Goal: Task Accomplishment & Management: Complete application form

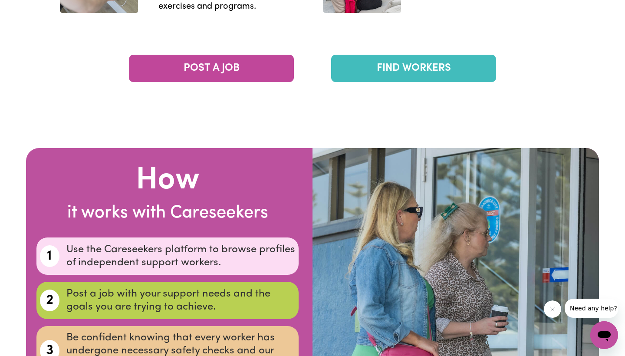
scroll to position [1535, 0]
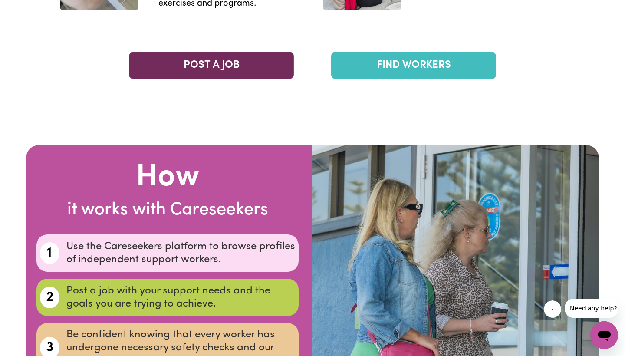
click at [248, 65] on link "POST A JOB" at bounding box center [211, 65] width 165 height 27
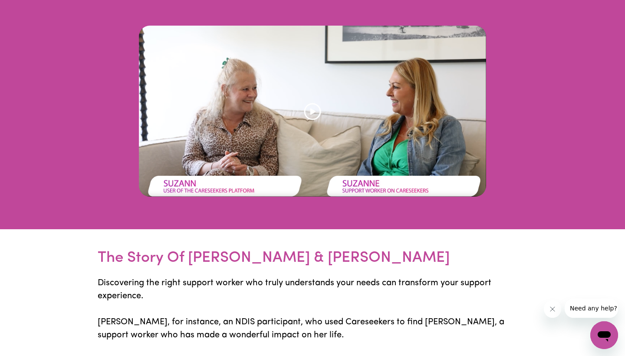
scroll to position [2107, 0]
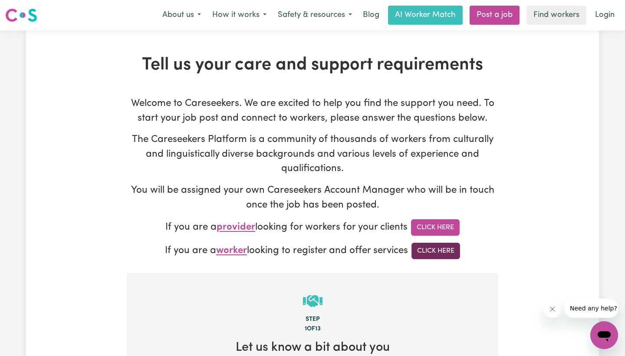
click at [439, 252] on link "Click Here" at bounding box center [436, 251] width 49 height 17
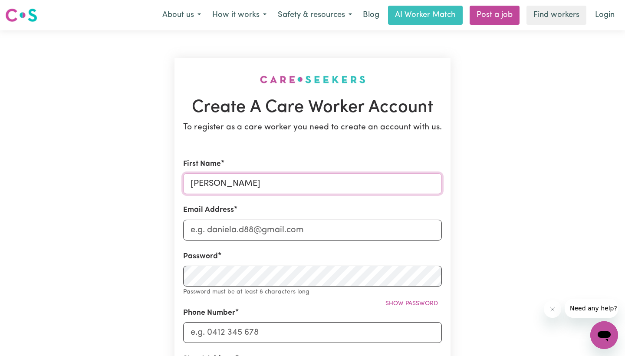
type input "Jett"
type input "J"
type input "jett_michael@hotmail.com"
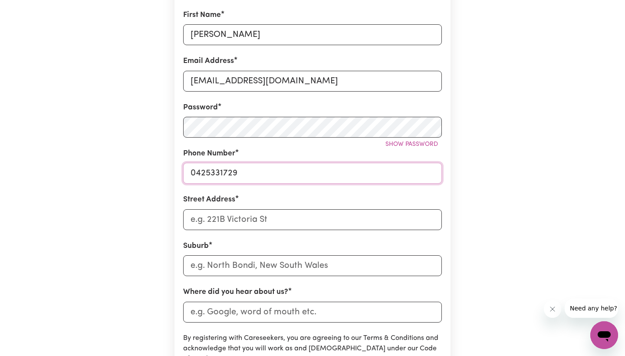
scroll to position [180, 0]
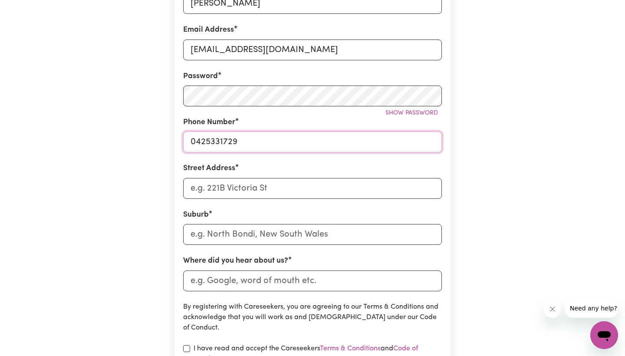
type input "0425331729"
type input "33 Belivista Terrace"
click at [225, 238] on input "text" at bounding box center [312, 234] width 259 height 21
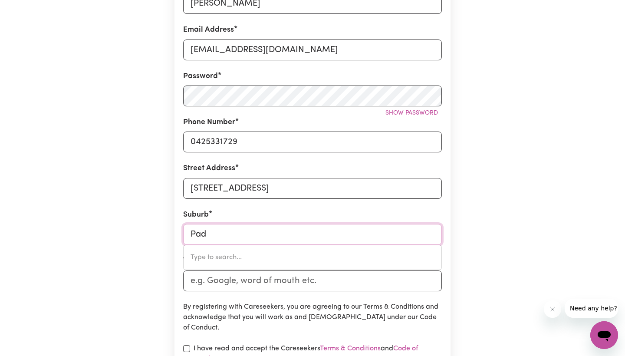
type input "Padd"
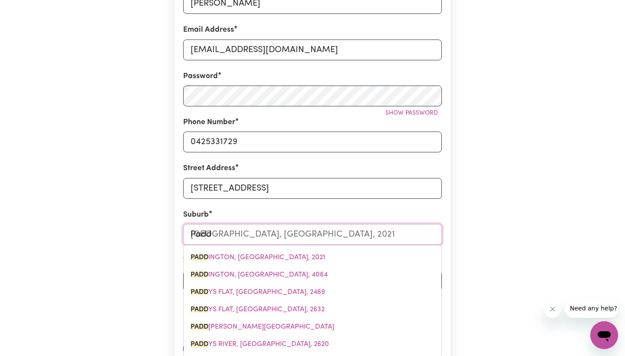
type input "PaddINGTON, New South Wales, 2021"
type input "Add"
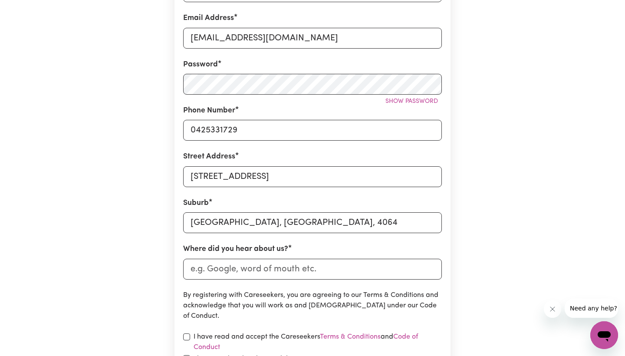
scroll to position [201, 0]
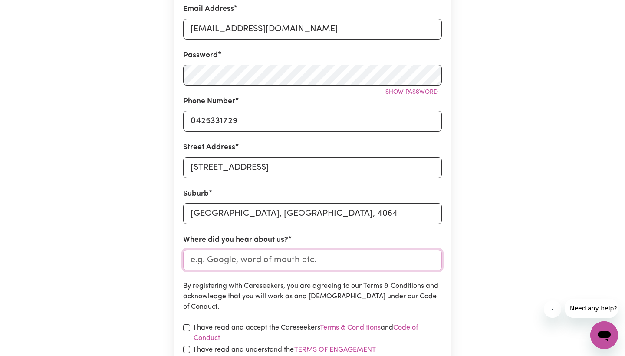
click at [257, 259] on input "Where did you hear about us?" at bounding box center [312, 260] width 259 height 21
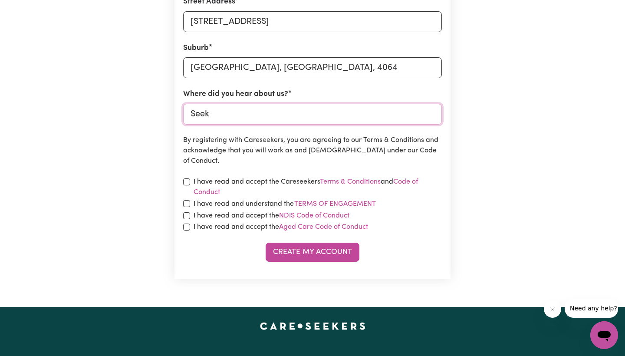
scroll to position [214, 0]
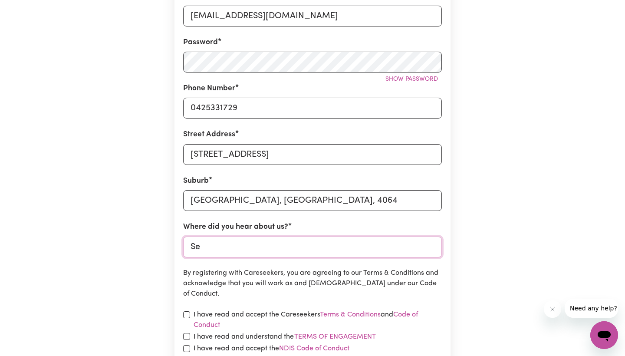
type input "S"
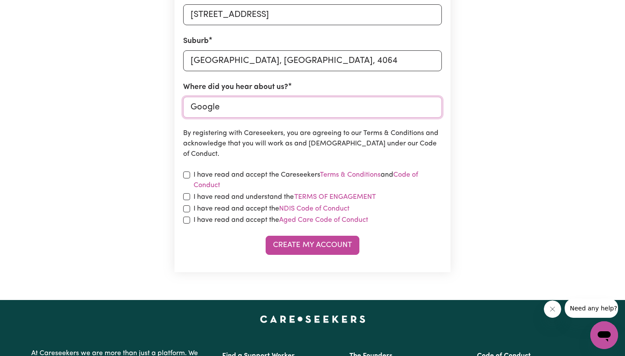
type input "Google"
click at [185, 172] on input "checkbox" at bounding box center [186, 175] width 7 height 7
checkbox input "true"
click at [184, 195] on input "checkbox" at bounding box center [186, 196] width 7 height 7
checkbox input "true"
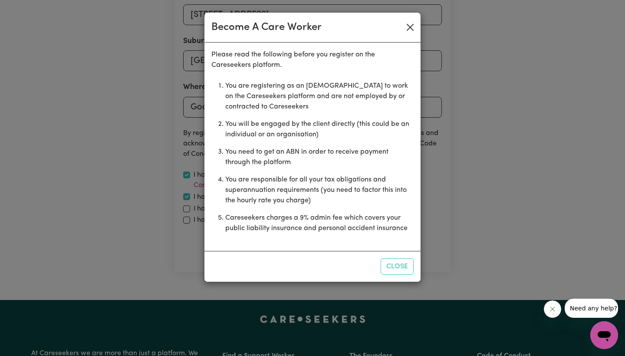
click at [411, 27] on button "Close" at bounding box center [410, 27] width 14 height 14
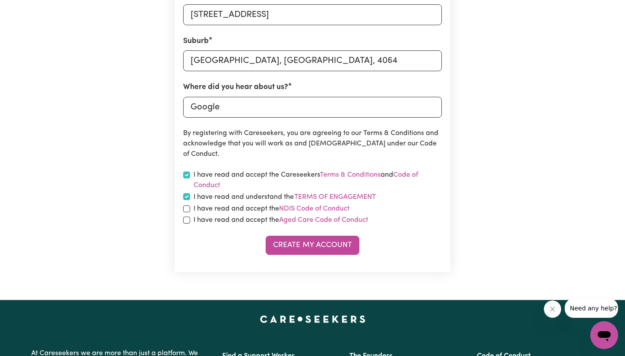
click at [185, 208] on input "checkbox" at bounding box center [186, 208] width 7 height 7
checkbox input "true"
click at [189, 221] on input "checkbox" at bounding box center [186, 220] width 7 height 7
checkbox input "true"
click at [320, 245] on button "Create My Account" at bounding box center [313, 245] width 94 height 19
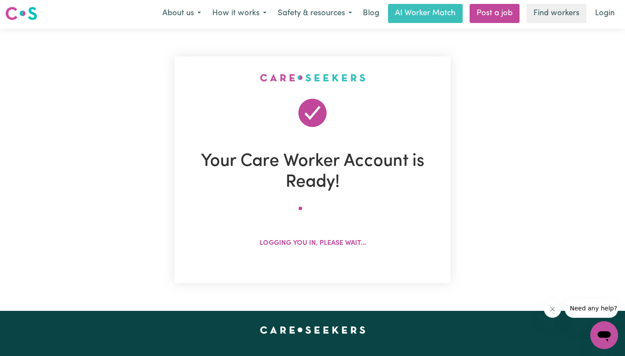
scroll to position [0, 0]
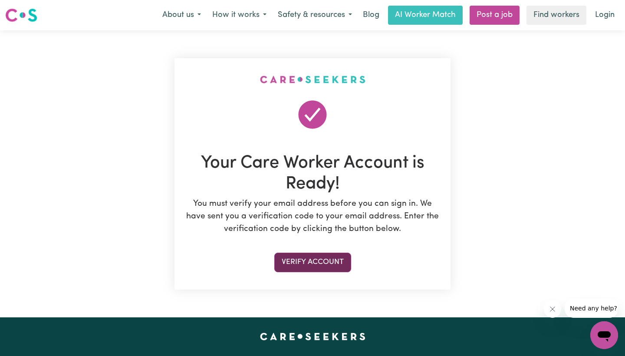
click at [313, 263] on button "Verify Account" at bounding box center [312, 262] width 77 height 19
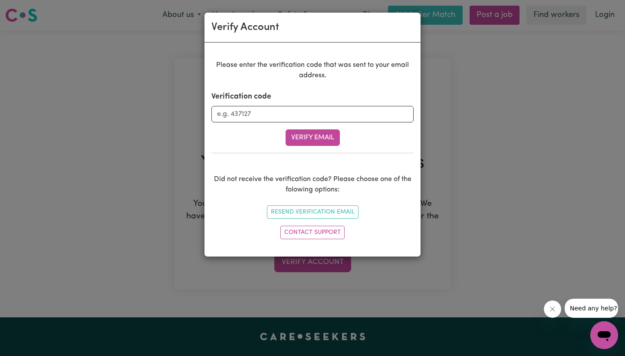
click at [264, 104] on div "Verification code" at bounding box center [312, 106] width 202 height 31
click at [264, 108] on input "Verification code" at bounding box center [312, 114] width 202 height 17
paste input "590755"
type input "590755"
click at [310, 129] on form "Verification code 590755 Verify Email" at bounding box center [312, 118] width 202 height 55
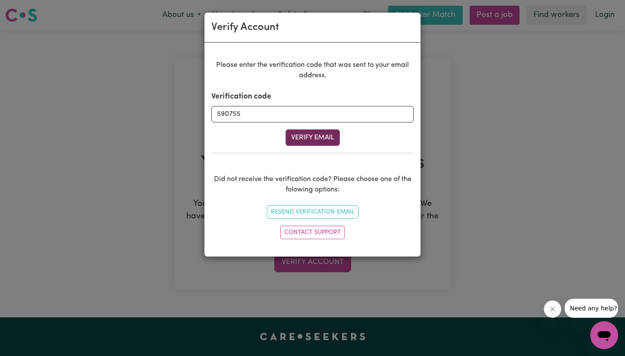
click at [308, 137] on button "Verify Email" at bounding box center [313, 137] width 54 height 17
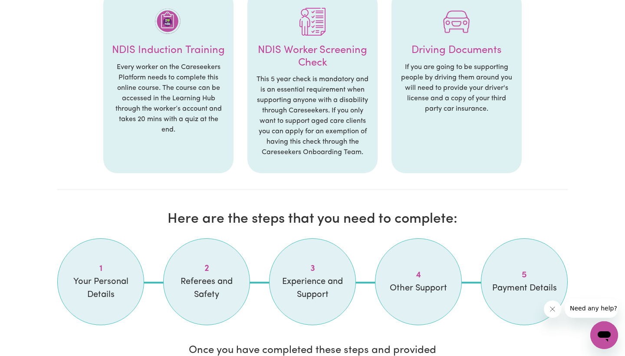
scroll to position [754, 0]
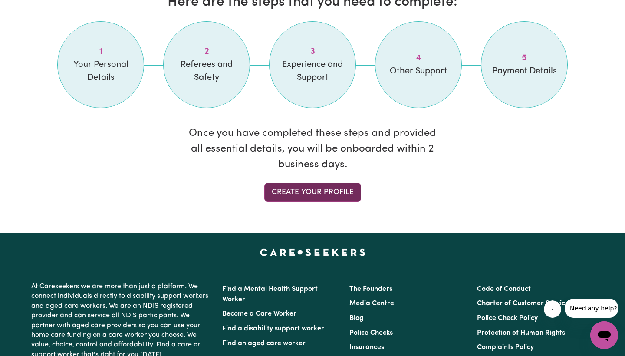
click at [325, 190] on link "Create your profile" at bounding box center [312, 192] width 97 height 19
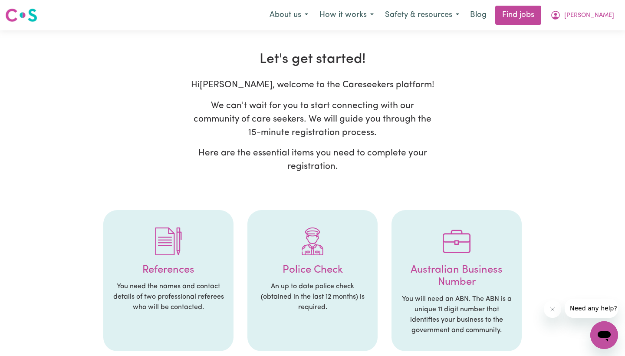
select select "Studying a healthcare related degree or qualification"
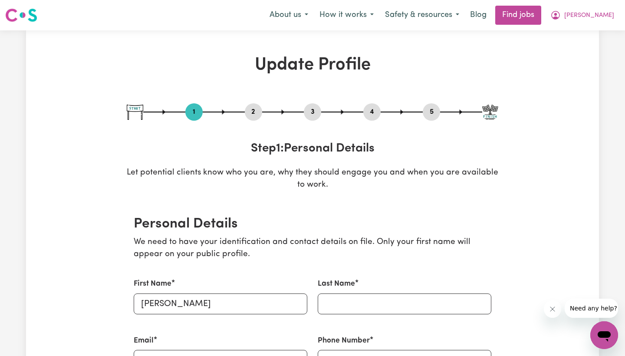
scroll to position [387, 0]
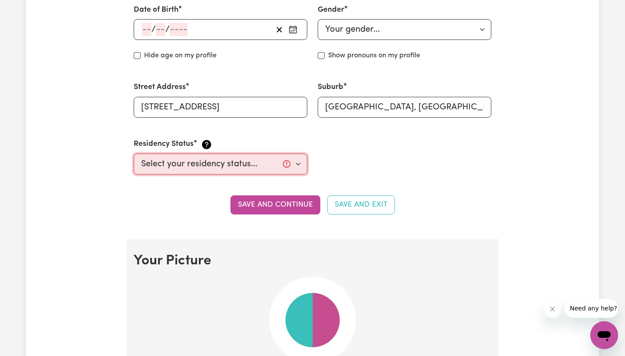
select select "[DEMOGRAPHIC_DATA] Citizen"
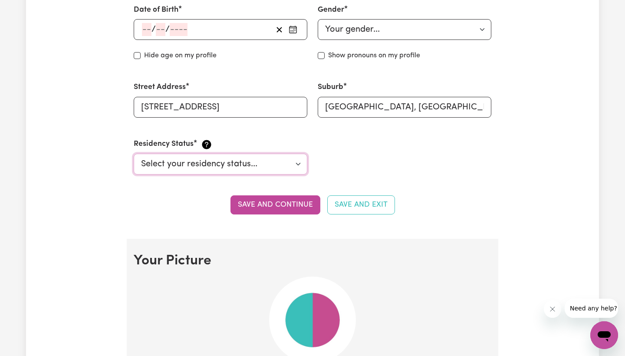
scroll to position [450, 0]
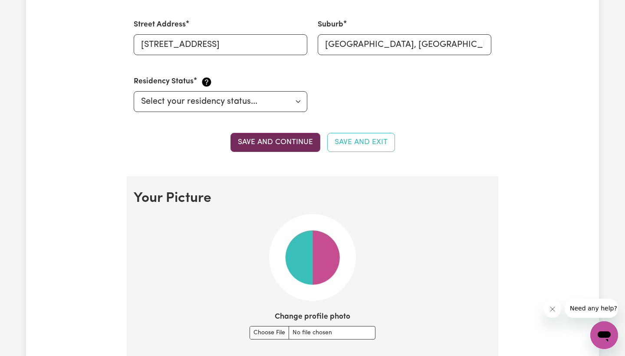
click at [281, 137] on button "Save and continue" at bounding box center [276, 142] width 90 height 19
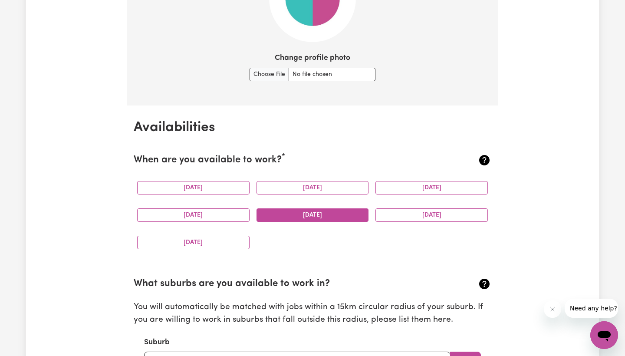
scroll to position [766, 0]
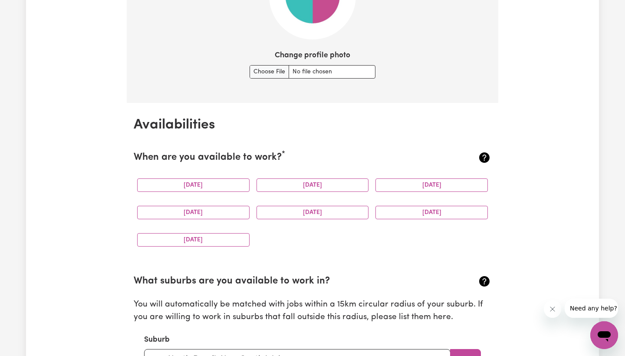
click at [232, 189] on div "[DATE]" at bounding box center [193, 185] width 119 height 27
click at [233, 185] on button "[DATE]" at bounding box center [193, 184] width 112 height 13
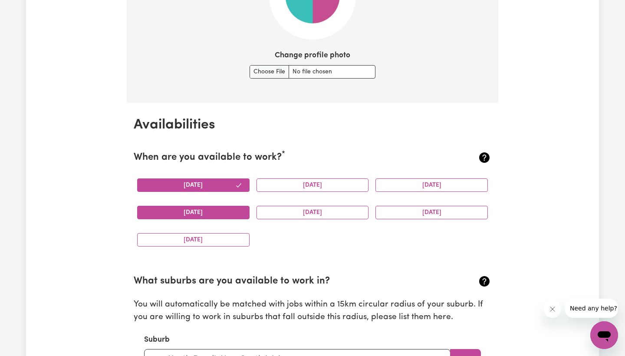
click at [233, 215] on button "[DATE]" at bounding box center [193, 212] width 112 height 13
click at [298, 181] on button "[DATE]" at bounding box center [313, 184] width 112 height 13
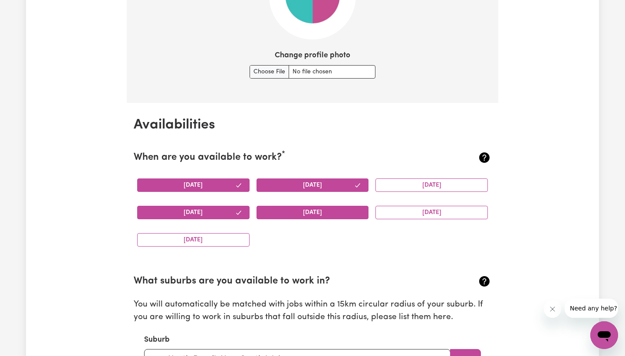
click at [301, 206] on button "[DATE]" at bounding box center [313, 212] width 112 height 13
click at [396, 178] on button "[DATE]" at bounding box center [432, 184] width 112 height 13
click at [392, 201] on div "[DATE]" at bounding box center [431, 212] width 119 height 27
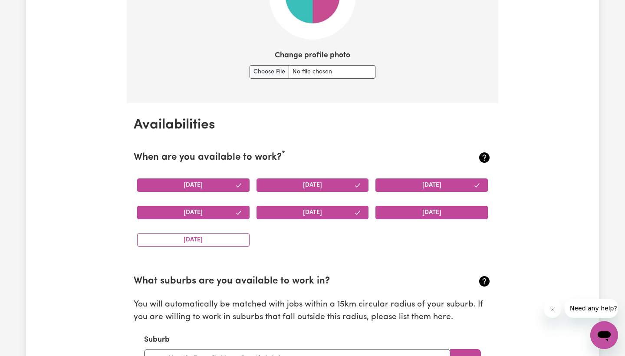
click at [390, 213] on button "[DATE]" at bounding box center [432, 212] width 112 height 13
click at [208, 233] on button "[DATE]" at bounding box center [193, 239] width 112 height 13
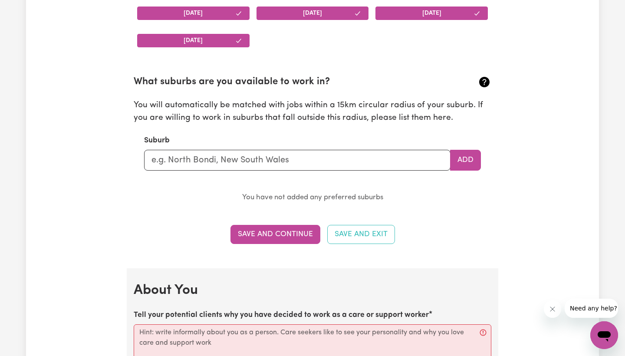
scroll to position [1009, 0]
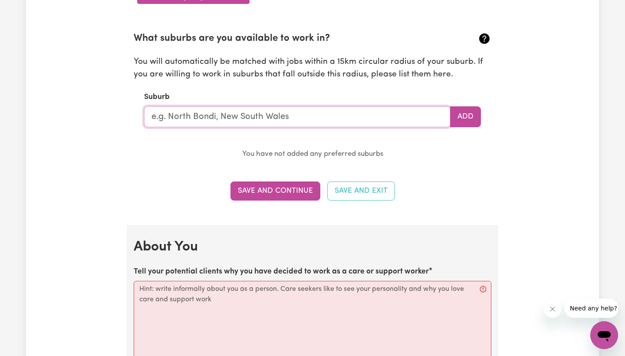
click at [212, 109] on input "text" at bounding box center [297, 116] width 307 height 21
type input "Padd"
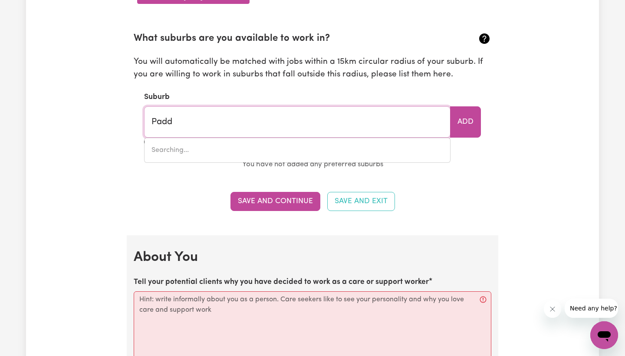
type input "PaddINGTON, New South Wales, 2021"
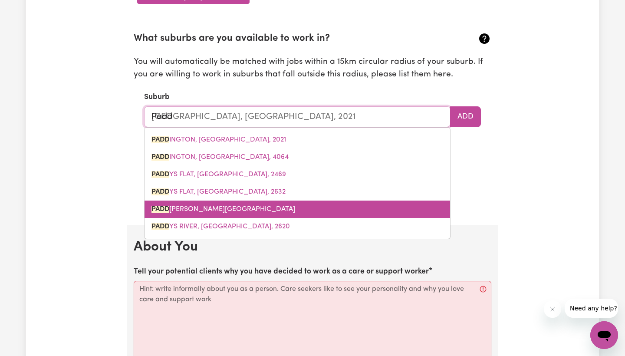
click at [248, 206] on span "PADD YS GREEN, Queensland, 4880" at bounding box center [224, 209] width 144 height 7
type input "PADDYS GREEN, Queensland, 4880"
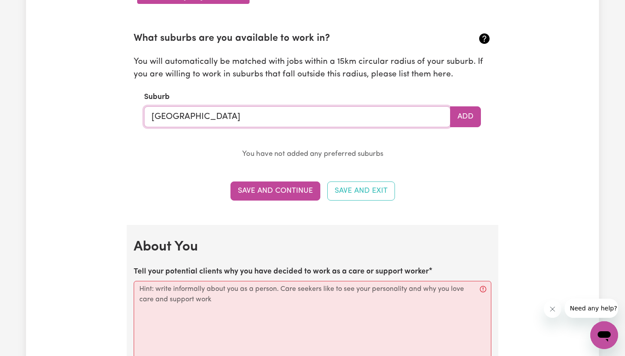
drag, startPoint x: 303, startPoint y: 109, endPoint x: 117, endPoint y: 109, distance: 185.9
click at [117, 109] on div "Update Profile 1 2 3 4 5 Step 1 : Personal Details Let potential clients know w…" at bounding box center [312, 204] width 573 height 2317
type input "="
type input "pad"
type input "padDINGTON, New South Wales, 2021"
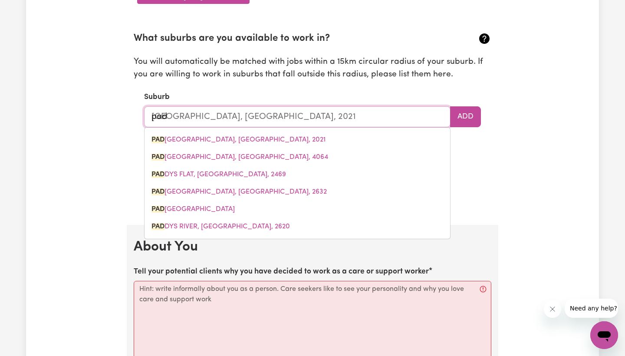
type input "padd"
type input "paddINGTON, New South Wales, 2021"
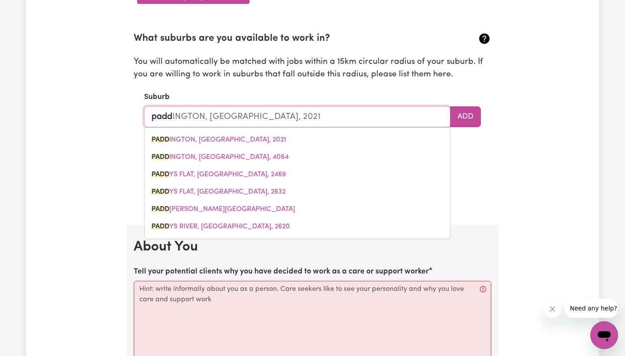
type input "add"
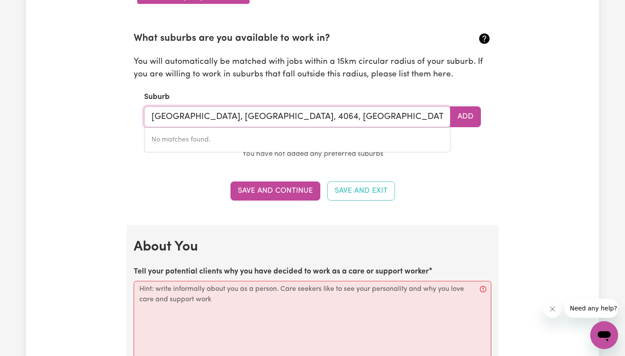
drag, startPoint x: 330, startPoint y: 116, endPoint x: 291, endPoint y: 113, distance: 39.6
click at [291, 113] on input "PADDINGTON, Queensland, 4064, New Farm" at bounding box center [297, 116] width 307 height 21
type input "[GEOGRAPHIC_DATA], [GEOGRAPHIC_DATA], 4064"
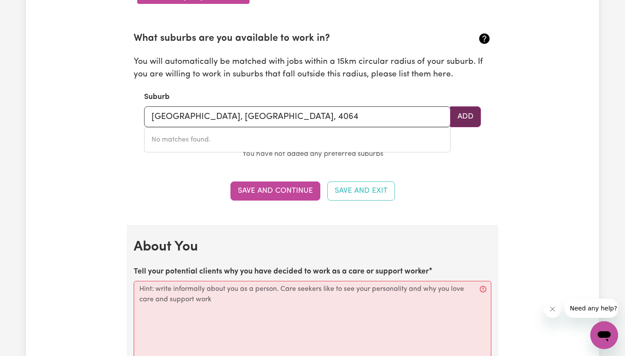
click at [481, 112] on button "Add" at bounding box center [465, 116] width 31 height 21
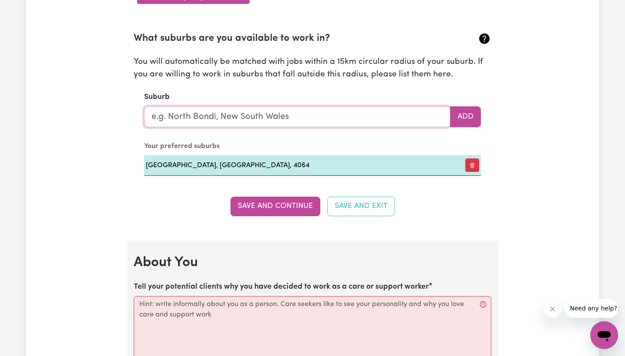
click at [318, 117] on input "text" at bounding box center [297, 116] width 307 height 21
type input "new"
type input "new AUCKLAND, Queensland, 4680"
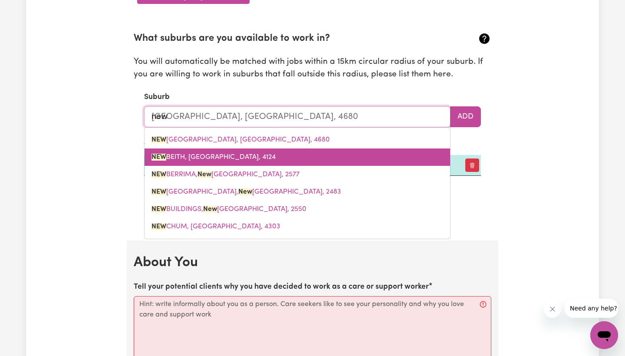
type input "newf"
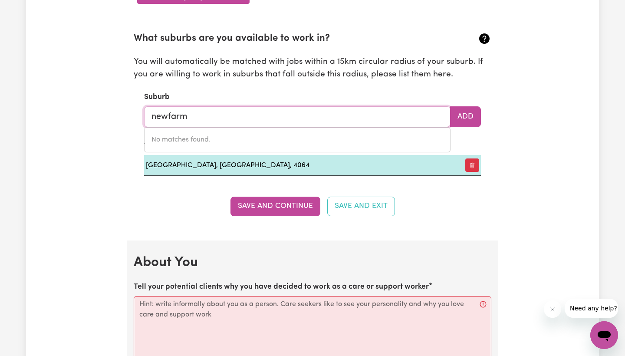
type input "new farm"
drag, startPoint x: 188, startPoint y: 127, endPoint x: 204, endPoint y: 110, distance: 23.3
click at [204, 110] on input "new farm" at bounding box center [297, 116] width 307 height 21
type input "new farm, Queensland, 4005"
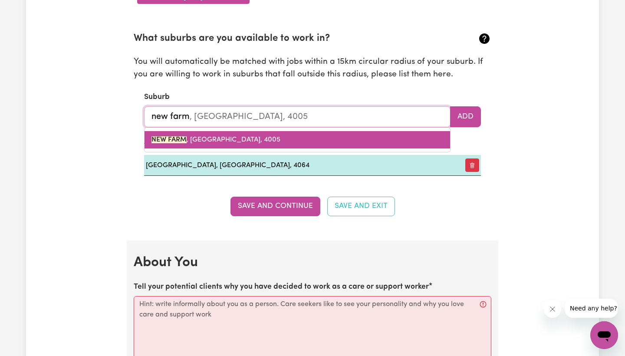
click at [218, 137] on span "NEW FARM , Queensland, 4005" at bounding box center [216, 139] width 129 height 7
type input "[GEOGRAPHIC_DATA], [GEOGRAPHIC_DATA], 4005"
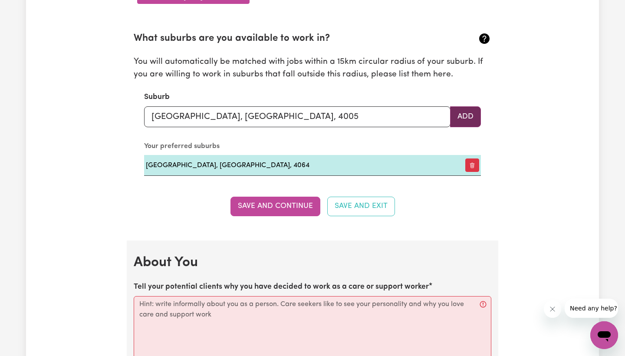
click at [464, 108] on button "Add" at bounding box center [465, 116] width 31 height 21
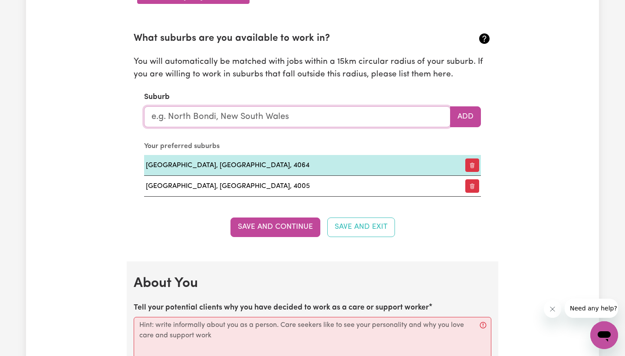
click at [236, 120] on input "text" at bounding box center [297, 116] width 307 height 21
type input "brisbane ci"
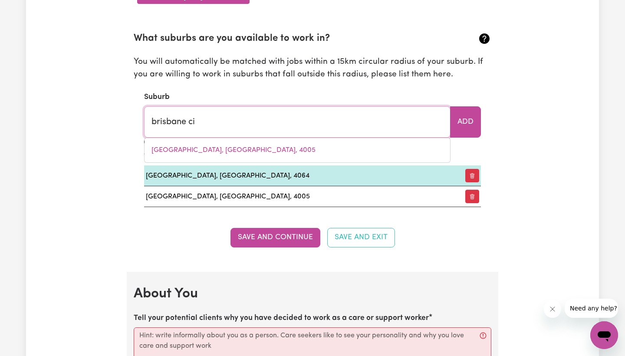
type input "brisbane ciTY, Queensland, 4000"
type input "brisbane cit"
type input "brisbane citY, Queensland, 4000"
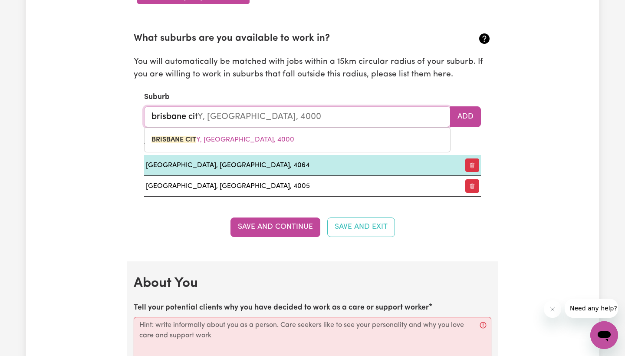
type input "brisbane city"
type input "brisbane city, Queensland, 4000"
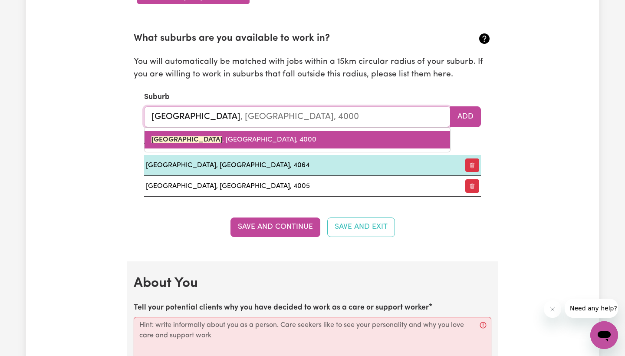
click at [233, 131] on link "BRISBANE CITY , Queensland, 4000" at bounding box center [298, 139] width 306 height 17
type input "[GEOGRAPHIC_DATA], [GEOGRAPHIC_DATA], 4000"
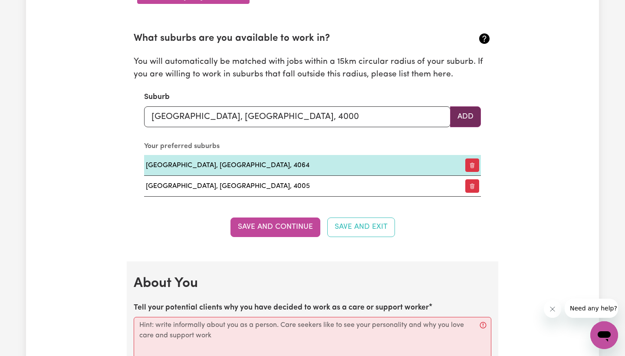
click at [458, 112] on button "Add" at bounding box center [465, 116] width 31 height 21
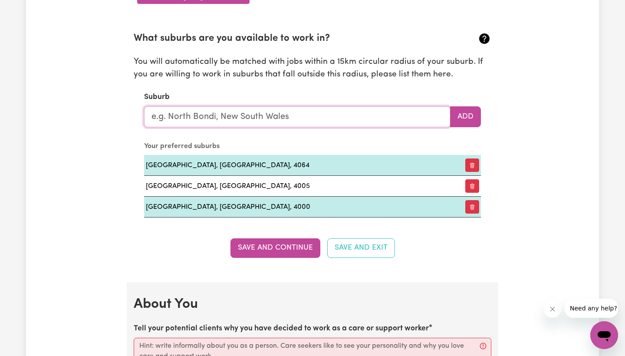
click at [386, 106] on input "text" at bounding box center [297, 116] width 307 height 21
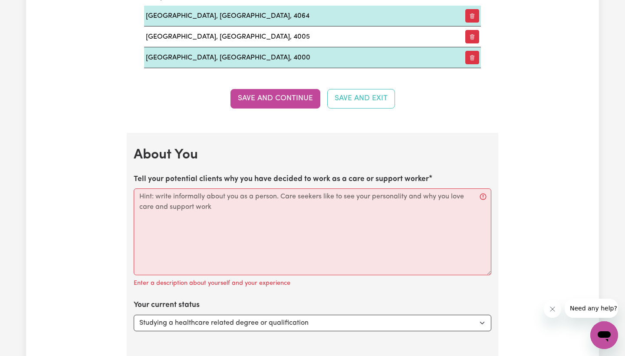
click at [298, 96] on button "Save and Continue" at bounding box center [276, 98] width 90 height 19
select select
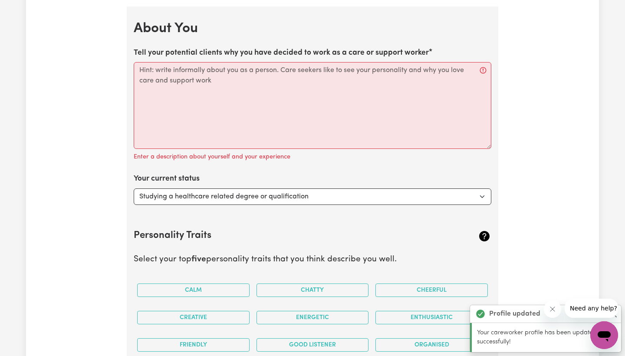
scroll to position [1286, 0]
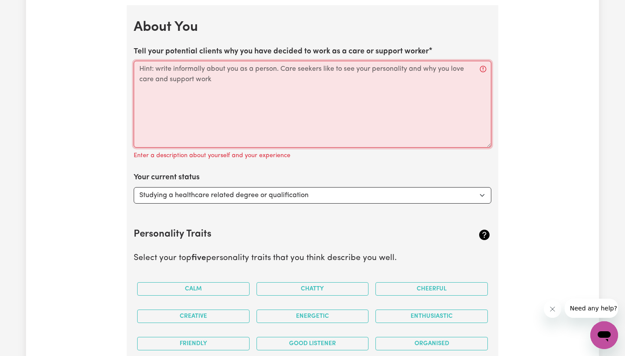
click at [282, 67] on textarea "Tell your potential clients why you have decided to work as a care or support w…" at bounding box center [313, 104] width 358 height 87
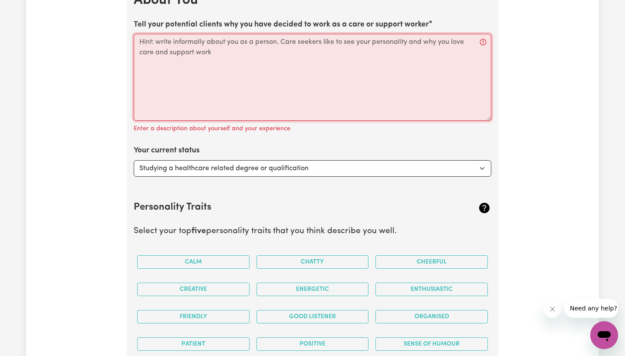
scroll to position [1314, 0]
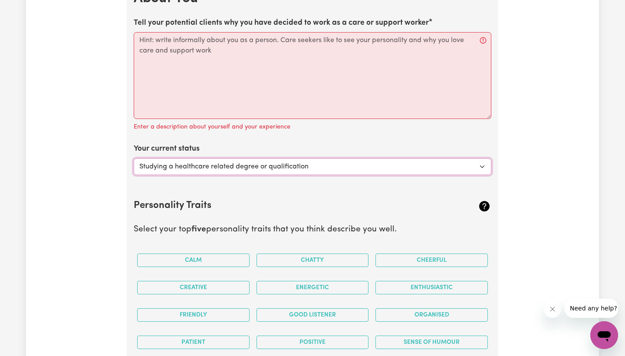
select select "Looking for extra work to fill my week and/or weekends"
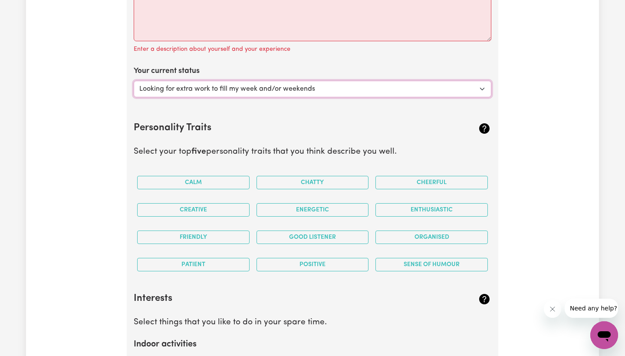
scroll to position [1401, 0]
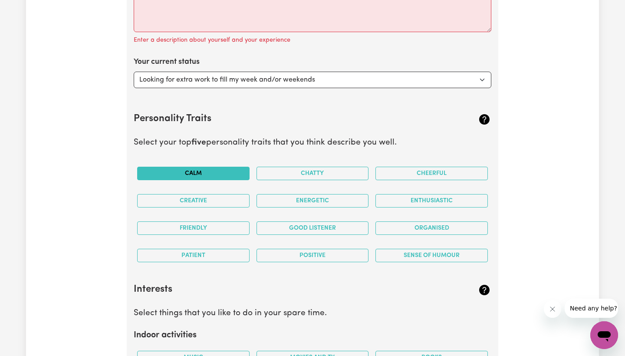
click at [231, 167] on button "Calm" at bounding box center [193, 173] width 112 height 13
click at [432, 172] on button "Cheerful" at bounding box center [432, 173] width 112 height 13
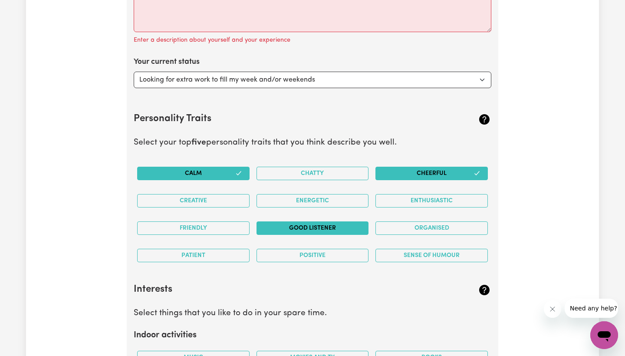
click at [314, 221] on button "Good Listener" at bounding box center [313, 227] width 112 height 13
click at [195, 221] on button "Friendly" at bounding box center [193, 227] width 112 height 13
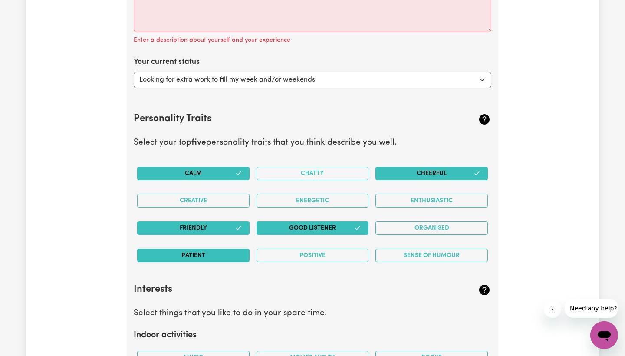
click at [218, 249] on button "Patient" at bounding box center [193, 255] width 112 height 13
click at [351, 251] on button "Positive" at bounding box center [313, 255] width 112 height 13
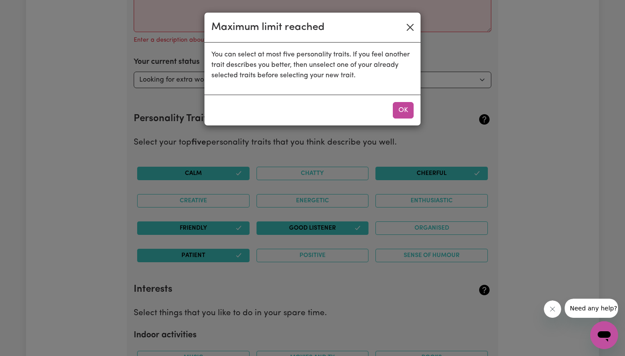
click at [412, 23] on button "Close" at bounding box center [410, 27] width 14 height 14
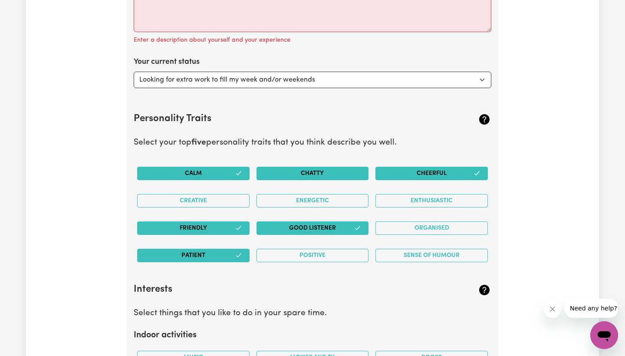
scroll to position [1681, 0]
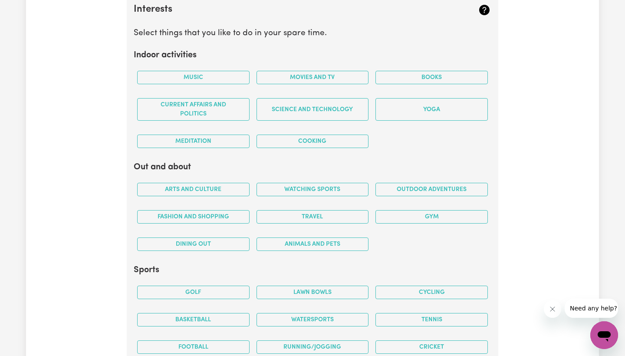
click at [284, 64] on div "Movies and TV" at bounding box center [312, 77] width 119 height 27
click at [287, 71] on button "Movies and TV" at bounding box center [313, 77] width 112 height 13
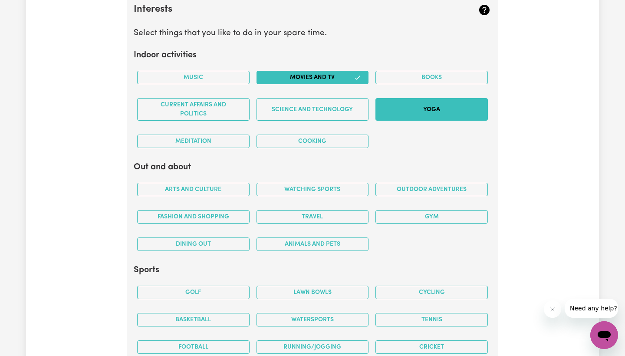
click at [400, 105] on button "Yoga" at bounding box center [432, 109] width 112 height 23
click at [284, 135] on button "Cooking" at bounding box center [313, 141] width 112 height 13
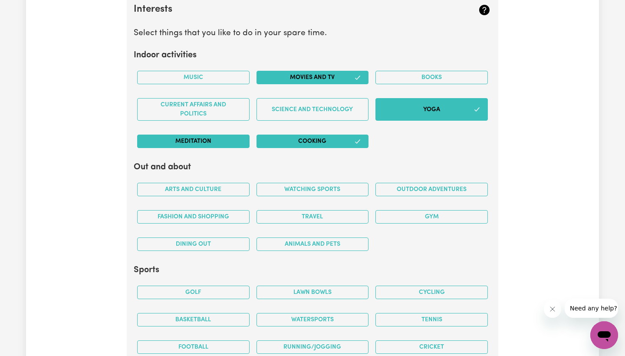
click at [232, 135] on button "Meditation" at bounding box center [193, 141] width 112 height 13
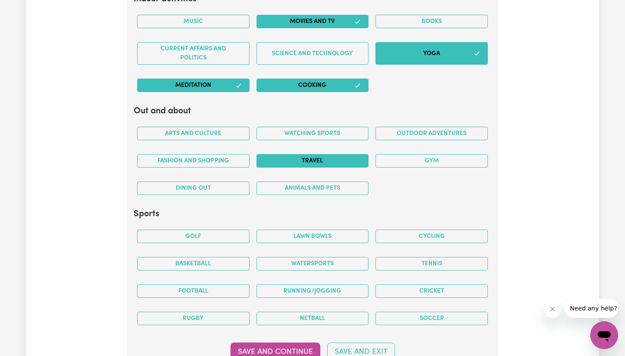
scroll to position [1751, 0]
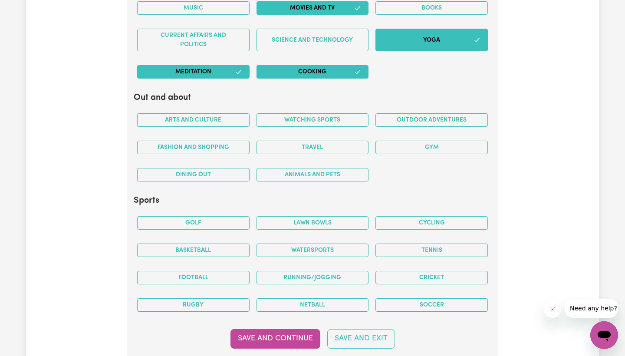
click at [334, 149] on div "Travel" at bounding box center [312, 147] width 119 height 27
click at [334, 142] on button "Travel" at bounding box center [313, 147] width 112 height 13
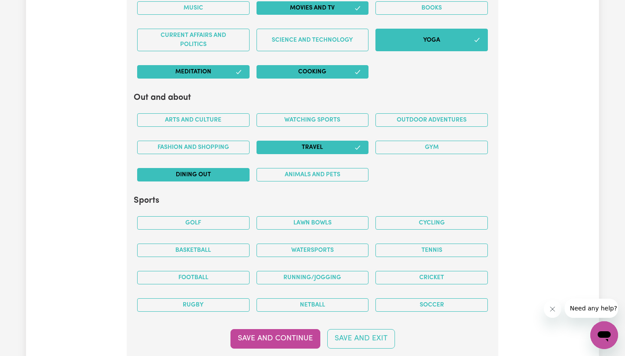
click at [215, 168] on button "Dining out" at bounding box center [193, 174] width 112 height 13
click at [217, 134] on div "Fashion and shopping" at bounding box center [193, 147] width 119 height 27
click at [218, 141] on button "Fashion and shopping" at bounding box center [193, 147] width 112 height 13
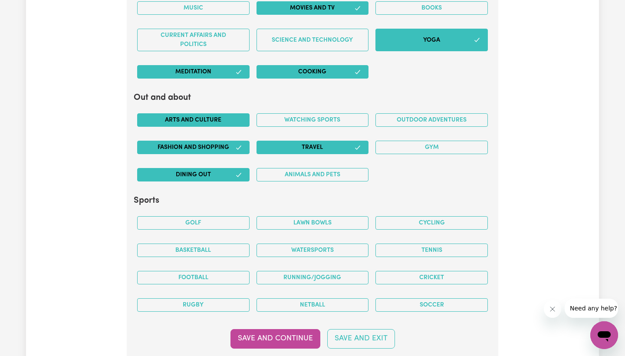
click at [223, 113] on button "Arts and Culture" at bounding box center [193, 119] width 112 height 13
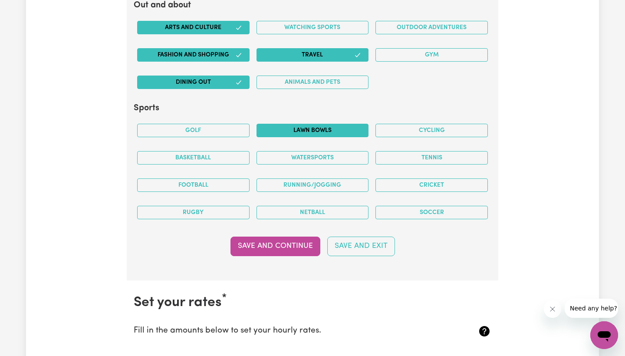
scroll to position [1846, 0]
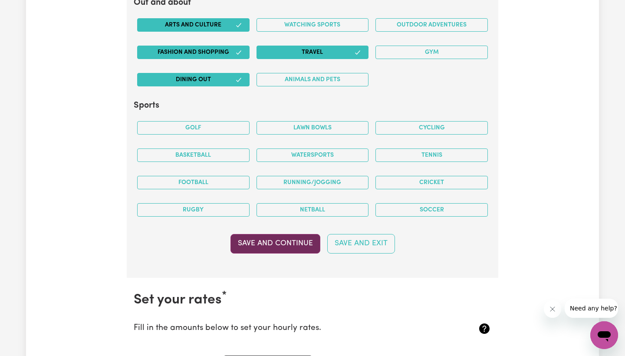
click at [294, 234] on button "Save and Continue" at bounding box center [276, 243] width 90 height 19
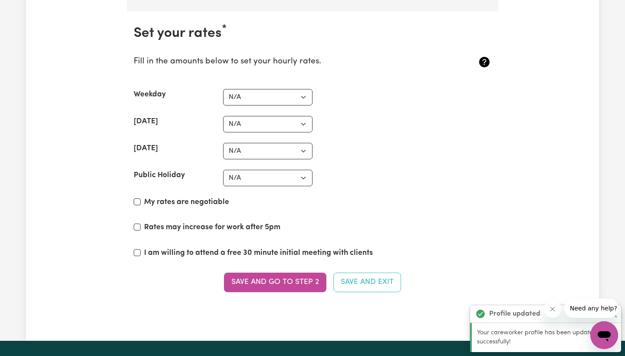
scroll to position [2117, 0]
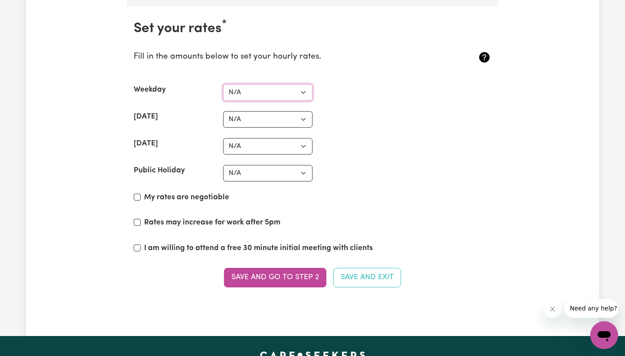
select select "40"
select select "45"
select select "50"
select select "60"
click at [255, 272] on button "Save and go to Step 2" at bounding box center [275, 277] width 102 height 19
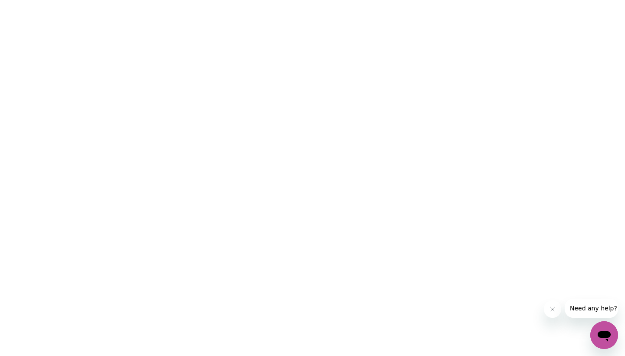
scroll to position [0, 0]
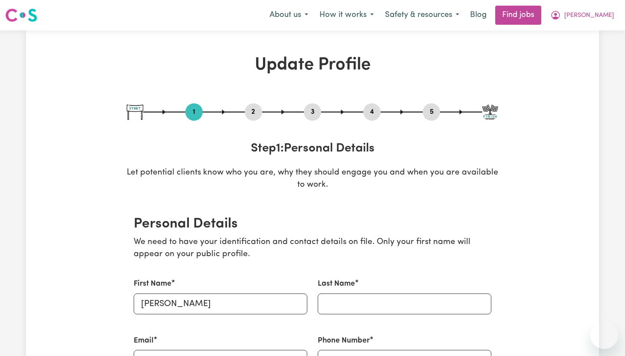
select select "Studying a healthcare related degree or qualification"
select select "40"
select select "45"
select select "50"
select select "60"
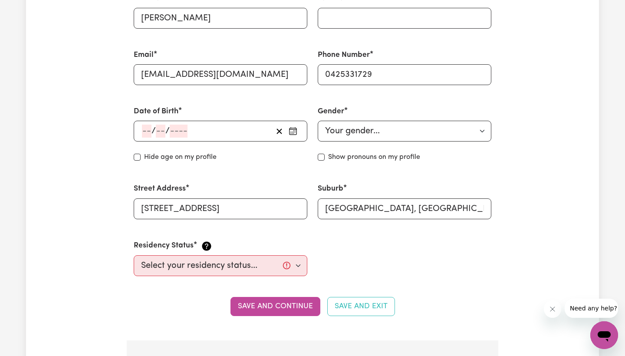
scroll to position [286, 0]
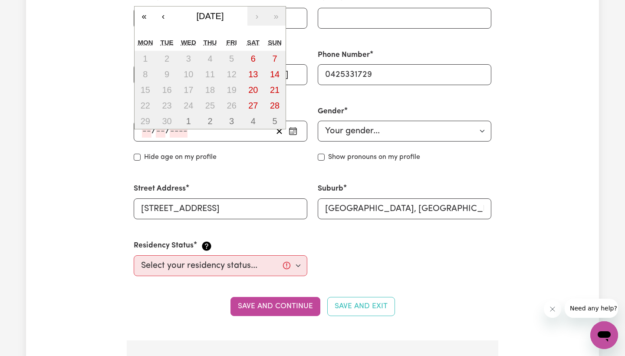
click at [147, 129] on input "number" at bounding box center [147, 131] width 10 height 13
type input "25"
type input "04"
type input "199"
type input "[DATE]"
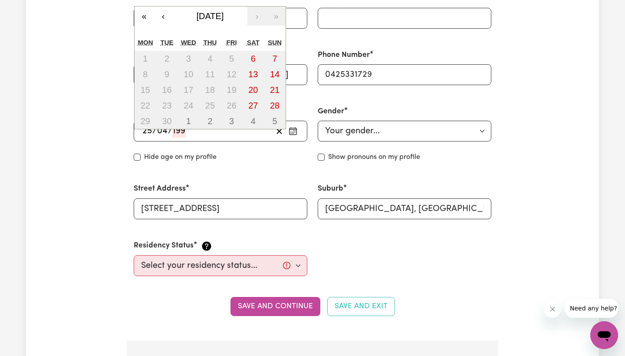
type input "4"
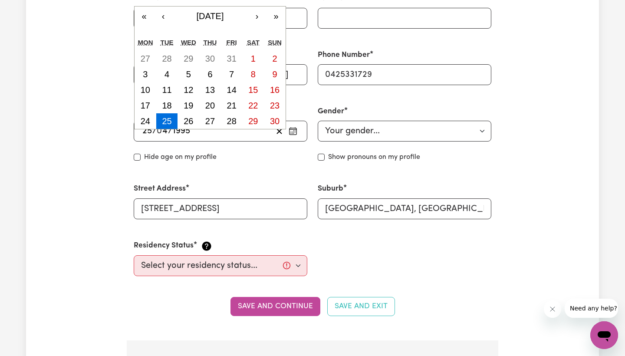
type input "1995"
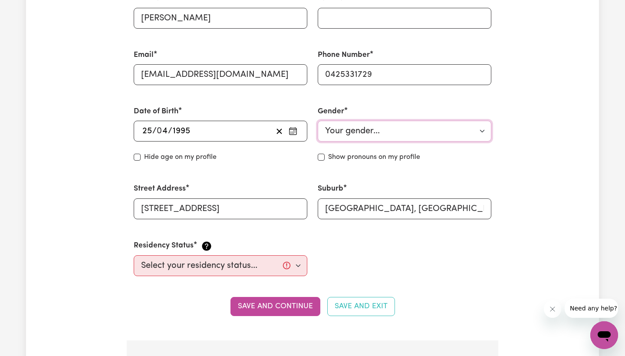
select select "[DEMOGRAPHIC_DATA]"
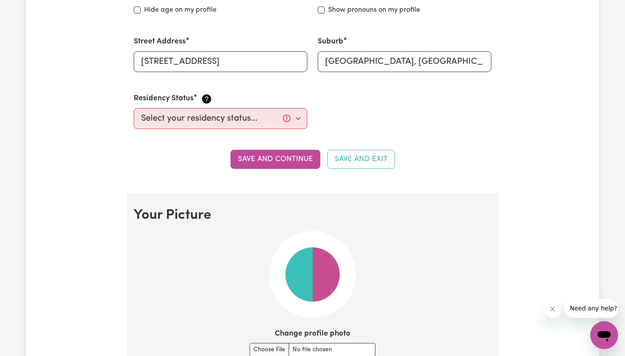
scroll to position [517, 0]
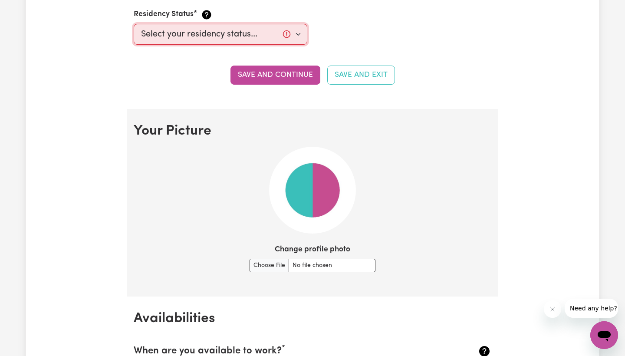
select select "[DEMOGRAPHIC_DATA] Citizen"
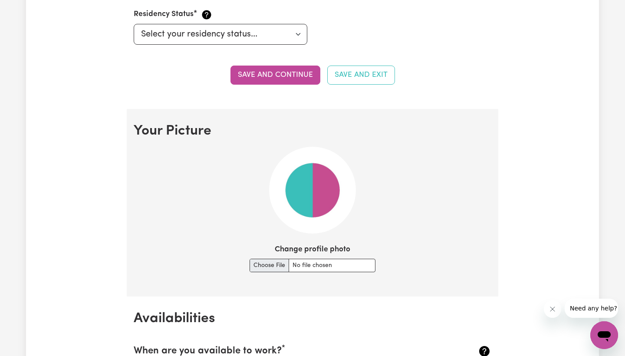
click at [283, 264] on input "Change profile photo" at bounding box center [313, 265] width 126 height 13
type input "C:\fakepath\IMG_3358.jpeg"
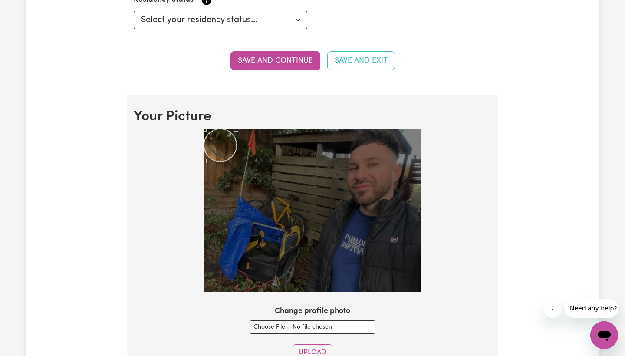
scroll to position [551, 0]
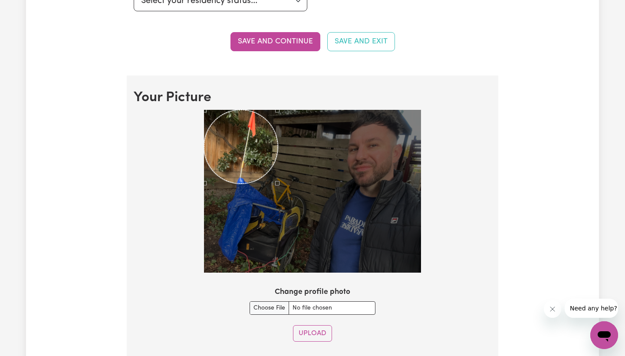
click at [275, 163] on div at bounding box center [312, 191] width 217 height 163
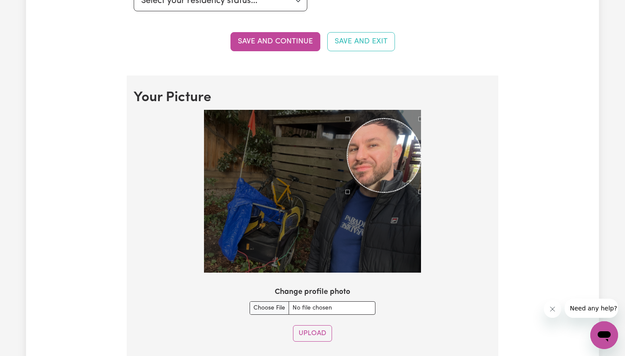
click at [418, 155] on div "Use the arrow keys to move the crop selection area" at bounding box center [384, 156] width 74 height 74
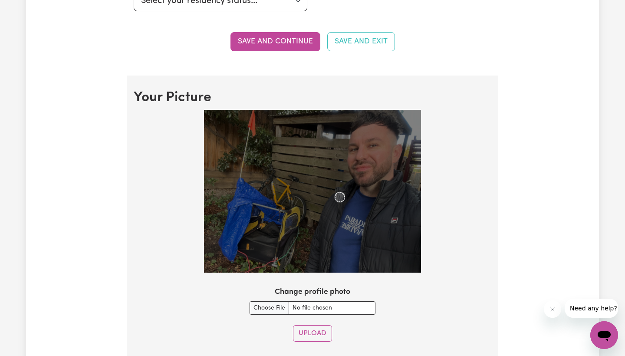
click at [335, 211] on img at bounding box center [312, 191] width 217 height 163
click at [394, 122] on div "Use the arrow keys to move the crop selection area" at bounding box center [392, 127] width 10 height 10
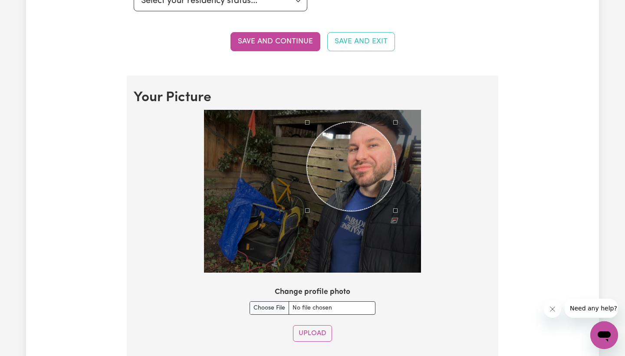
click at [307, 313] on section "Your Picture Change profile photo Upload" at bounding box center [313, 219] width 372 height 287
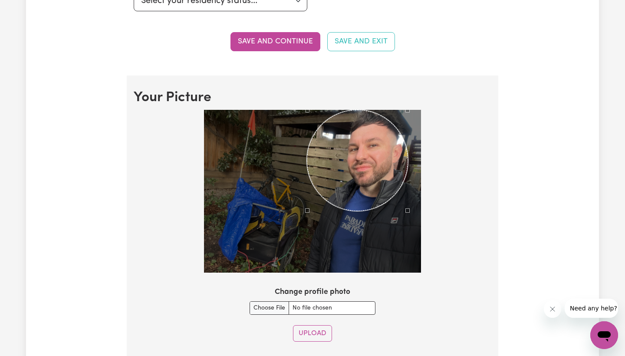
click at [466, 77] on section "Your Picture Change profile photo Upload" at bounding box center [313, 219] width 372 height 287
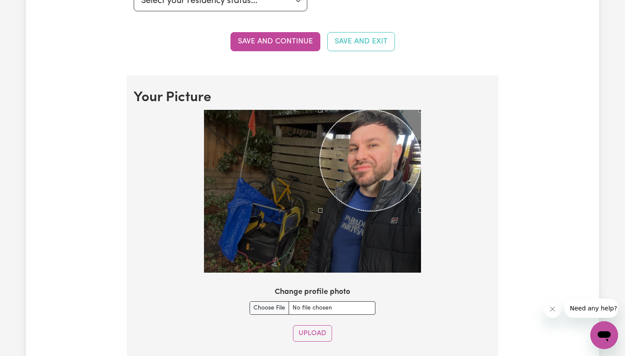
click at [393, 162] on div "Use the arrow keys to move the crop selection area" at bounding box center [370, 160] width 101 height 101
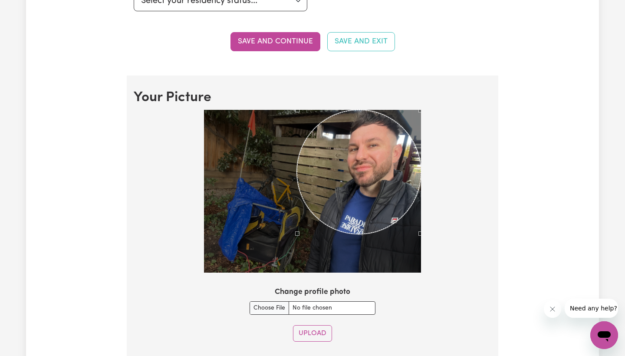
click at [298, 258] on div at bounding box center [312, 191] width 217 height 163
click at [386, 181] on div "Use the arrow keys to move the crop selection area" at bounding box center [359, 172] width 124 height 124
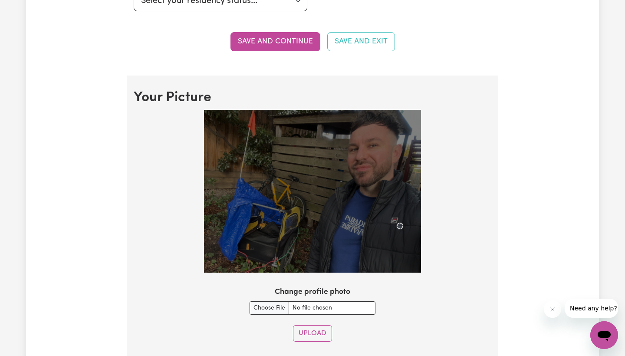
click at [403, 228] on img at bounding box center [312, 191] width 217 height 163
click at [375, 168] on img at bounding box center [312, 191] width 217 height 163
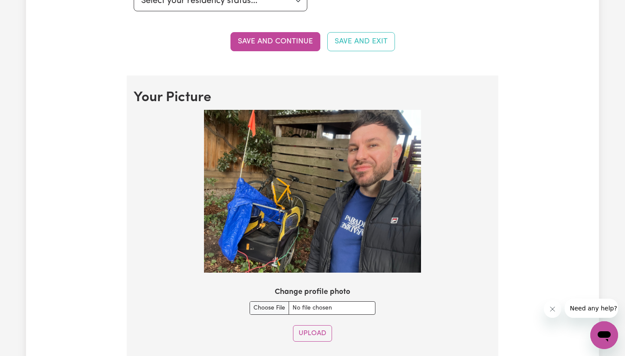
click at [367, 152] on img at bounding box center [312, 191] width 217 height 163
click at [425, 331] on div "Upload" at bounding box center [313, 333] width 358 height 17
click at [314, 327] on button "Upload" at bounding box center [312, 333] width 39 height 17
select select "null"
select select
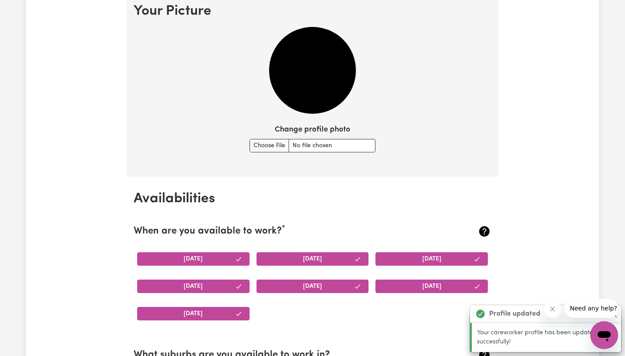
scroll to position [573, 0]
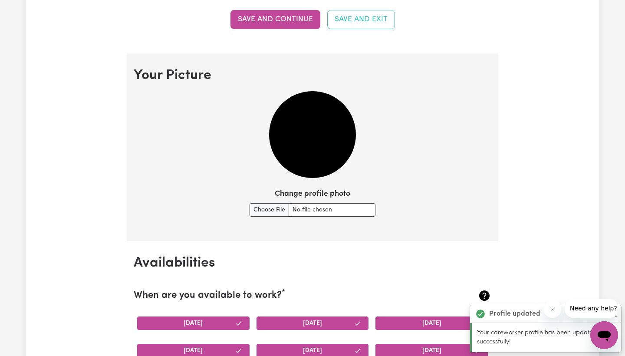
click at [315, 145] on img at bounding box center [312, 134] width 87 height 87
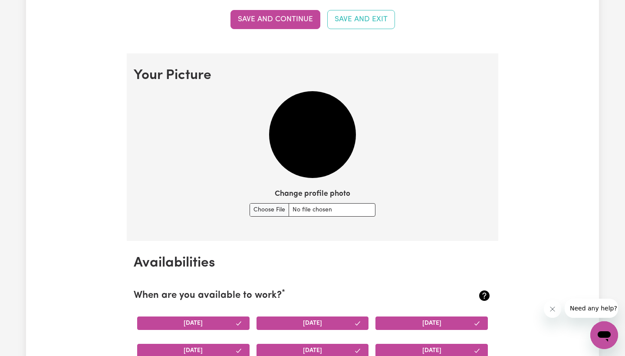
click at [303, 155] on img at bounding box center [312, 134] width 87 height 87
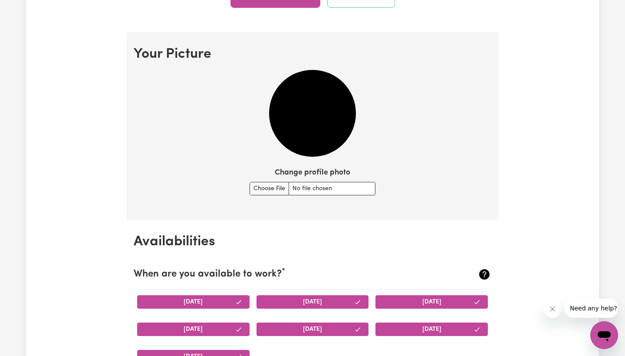
scroll to position [594, 0]
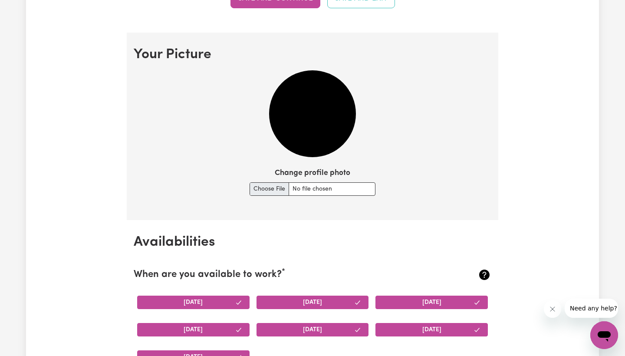
click at [267, 185] on input "Change profile photo" at bounding box center [313, 188] width 126 height 13
click at [302, 101] on img at bounding box center [312, 113] width 87 height 87
click at [268, 191] on input "Change profile photo" at bounding box center [313, 188] width 126 height 13
type input "C:\fakepath\IMG_3358.jpeg"
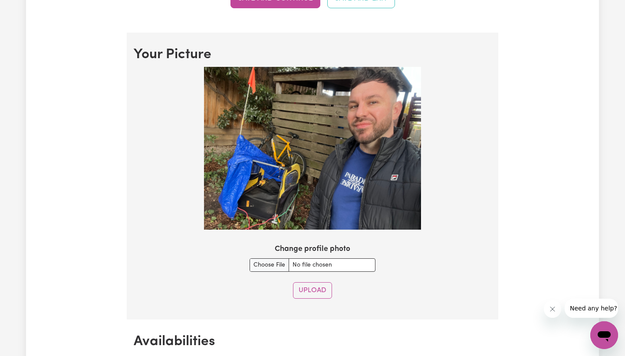
click at [351, 150] on img at bounding box center [312, 148] width 217 height 163
click at [391, 289] on div "Upload" at bounding box center [313, 290] width 358 height 17
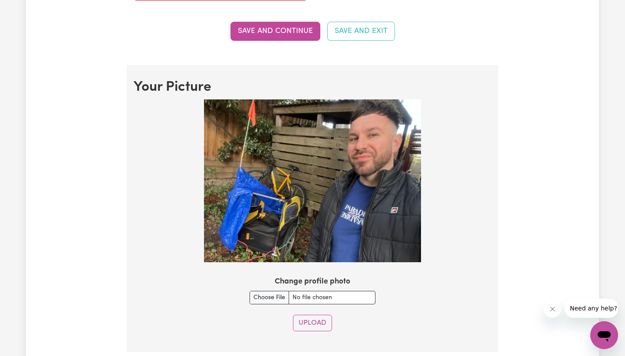
scroll to position [773, 0]
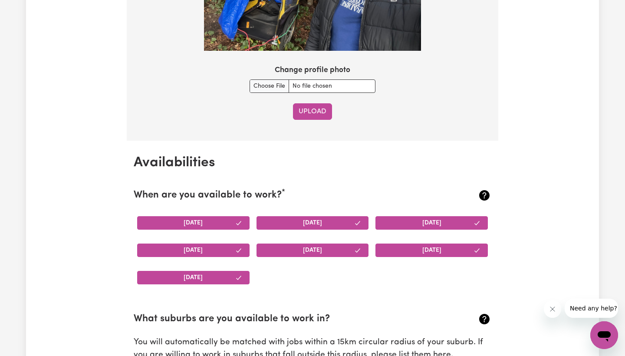
click at [308, 111] on button "Upload" at bounding box center [312, 111] width 39 height 17
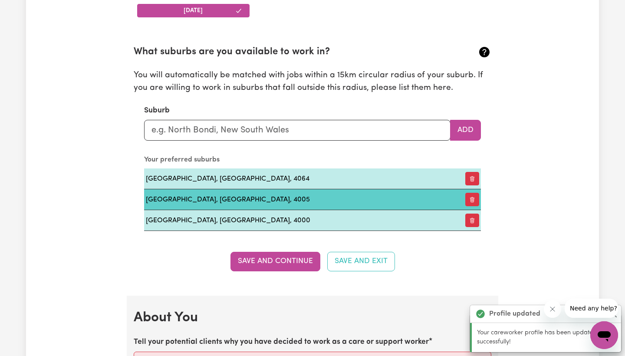
scroll to position [947, 0]
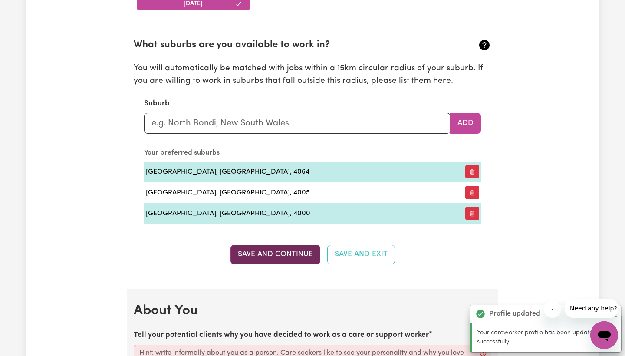
click at [303, 251] on button "Save and Continue" at bounding box center [276, 254] width 90 height 19
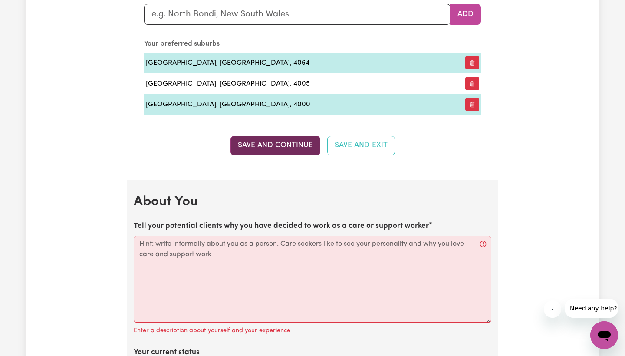
scroll to position [1231, 0]
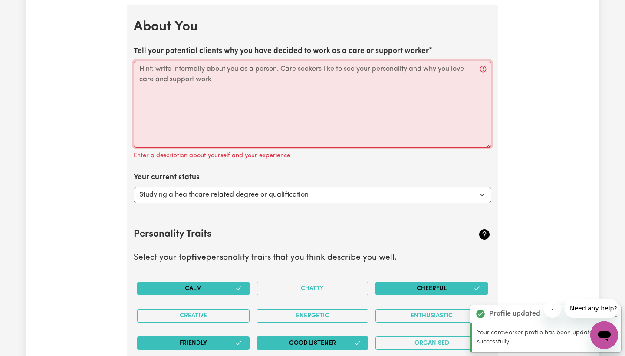
click at [211, 76] on textarea "Tell your potential clients why you have decided to work as a care or support w…" at bounding box center [313, 104] width 358 height 87
paste textarea "I am dedicated to building meaningful connections with individuals from diverse…"
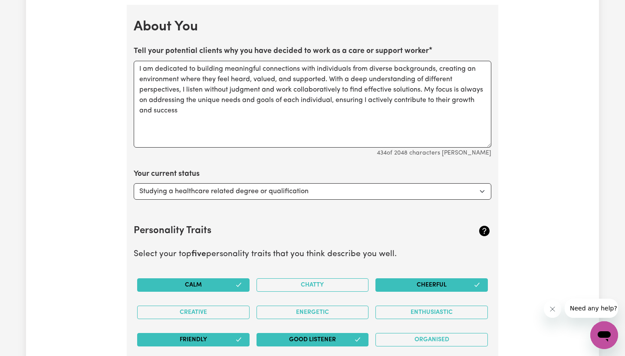
click at [187, 50] on label "Tell your potential clients why you have decided to work as a care or support w…" at bounding box center [281, 51] width 295 height 11
click at [187, 61] on textarea "I am dedicated to building meaningful connections with individuals from diverse…" at bounding box center [313, 104] width 358 height 87
click at [186, 61] on textarea "I am dedicated to building meaningful connections with individuals from diverse…" at bounding box center [313, 104] width 358 height 87
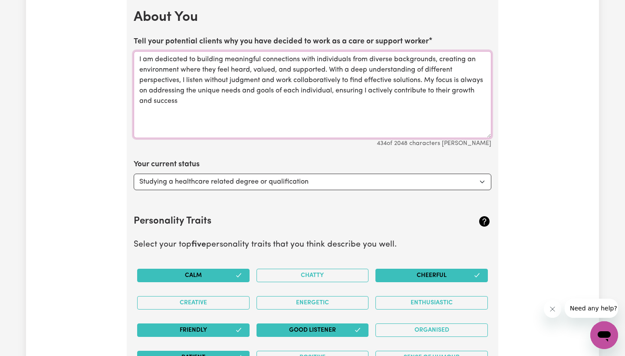
click at [208, 119] on textarea "I am dedicated to building meaningful connections with individuals from diverse…" at bounding box center [313, 94] width 358 height 87
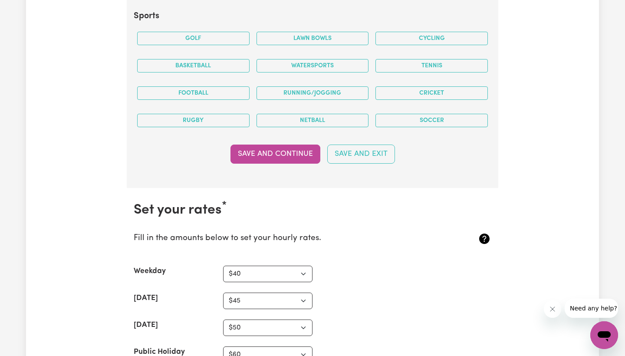
scroll to position [1969, 0]
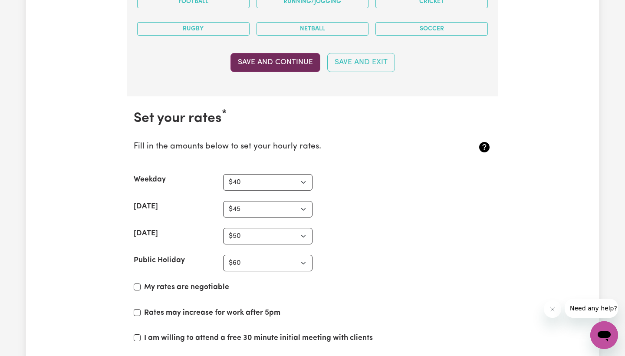
type textarea "I am dedicated to building meaningful connections with individuals from diverse…"
click at [271, 57] on button "Save and Continue" at bounding box center [276, 62] width 90 height 19
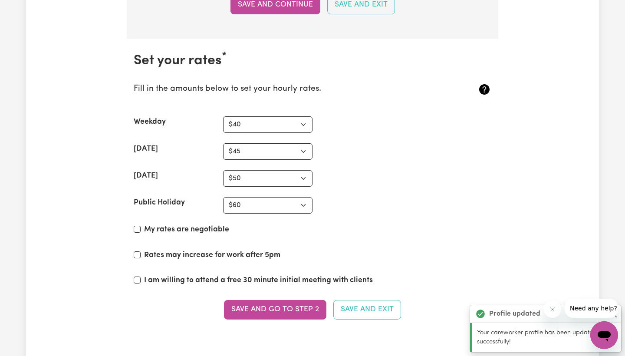
scroll to position [2059, 0]
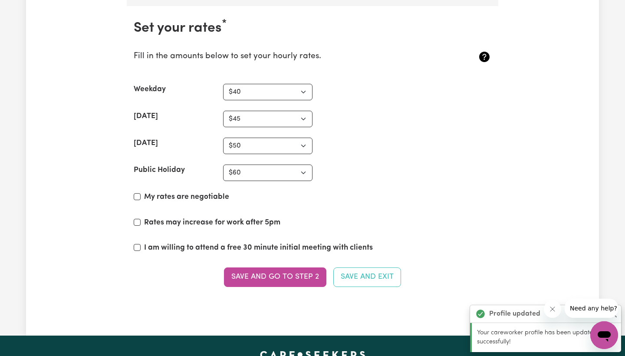
click at [138, 219] on input "Rates may increase for work after 5pm" at bounding box center [137, 222] width 7 height 7
checkbox input "true"
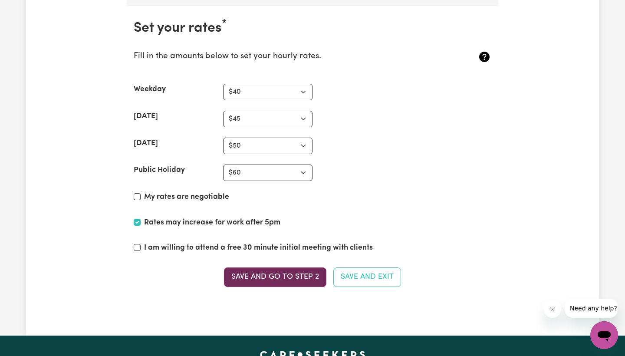
click at [302, 272] on button "Save and go to Step 2" at bounding box center [275, 276] width 102 height 19
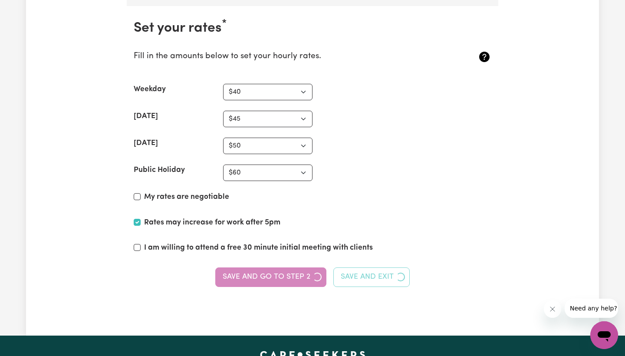
scroll to position [0, 0]
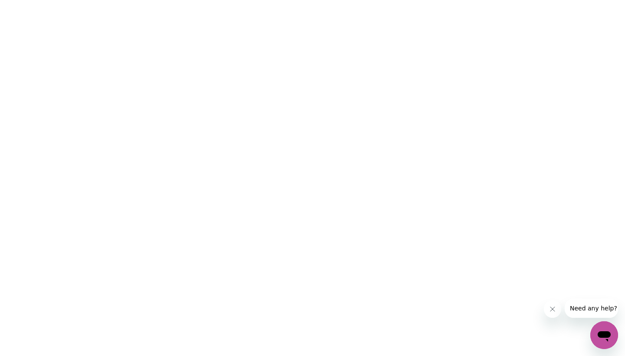
click at [555, 314] on button "Close message from company" at bounding box center [552, 309] width 17 height 17
